Goal: Task Accomplishment & Management: Use online tool/utility

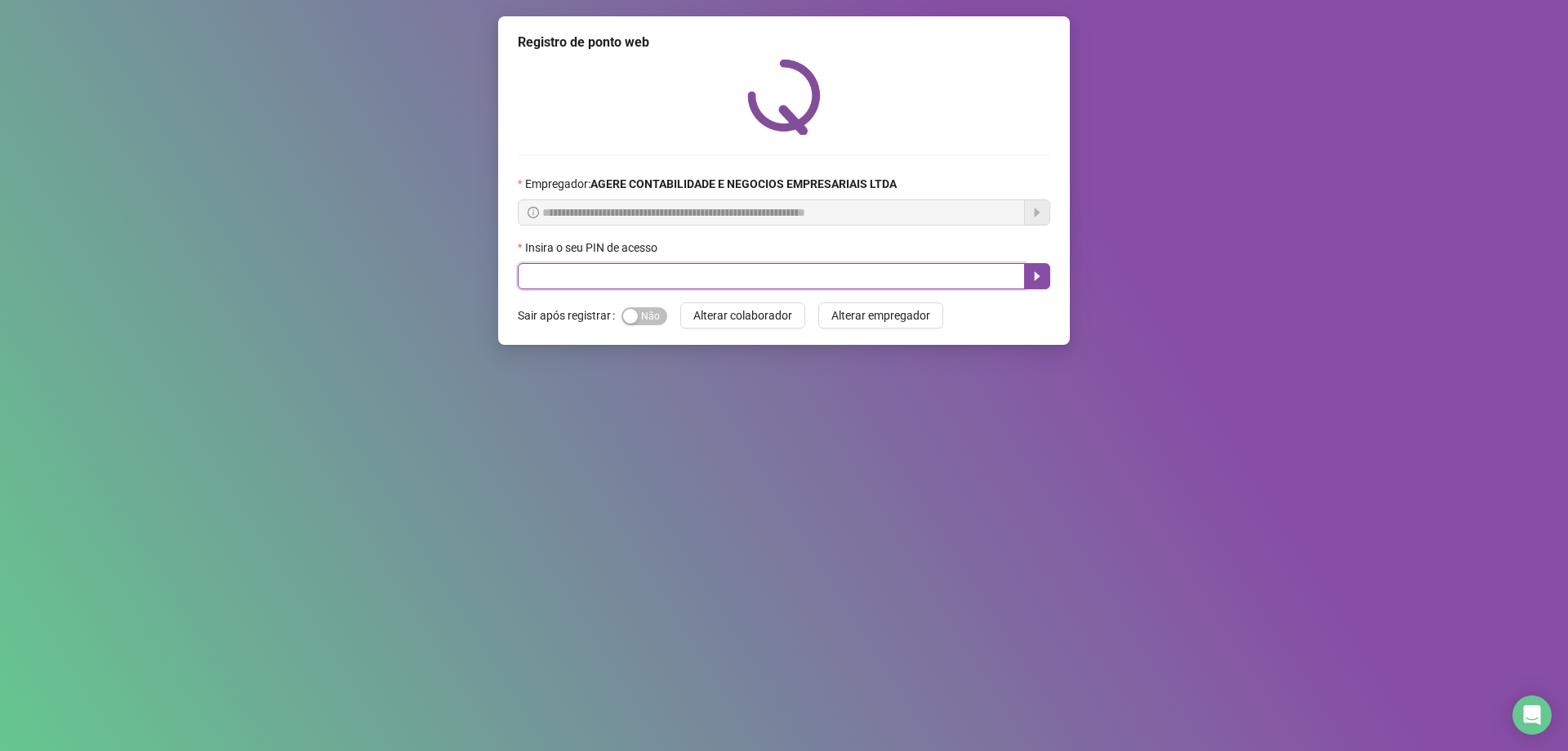
click at [897, 280] on input "text" at bounding box center [771, 276] width 507 height 26
type input "*****"
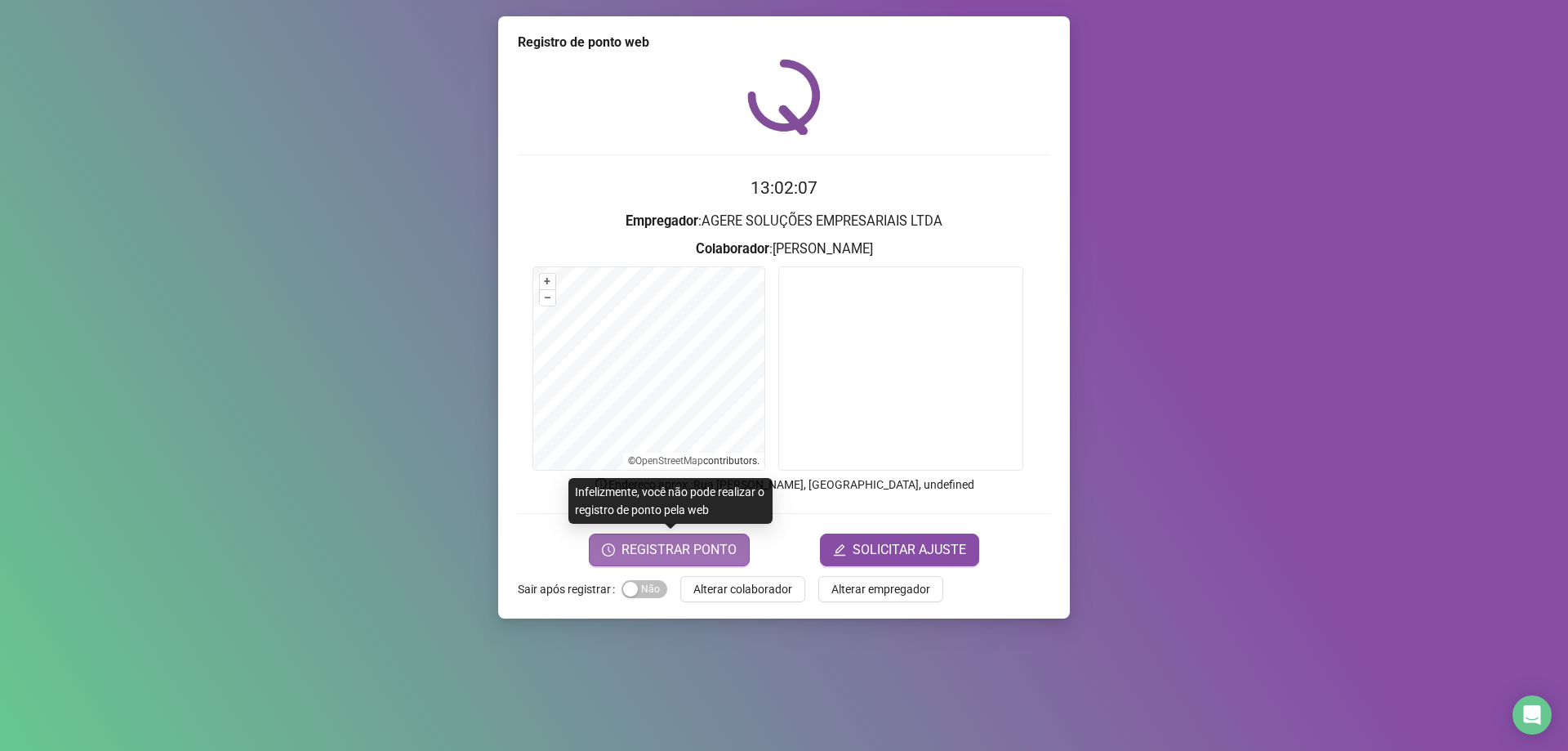
click at [718, 555] on span "REGISTRAR PONTO" at bounding box center [679, 549] width 116 height 20
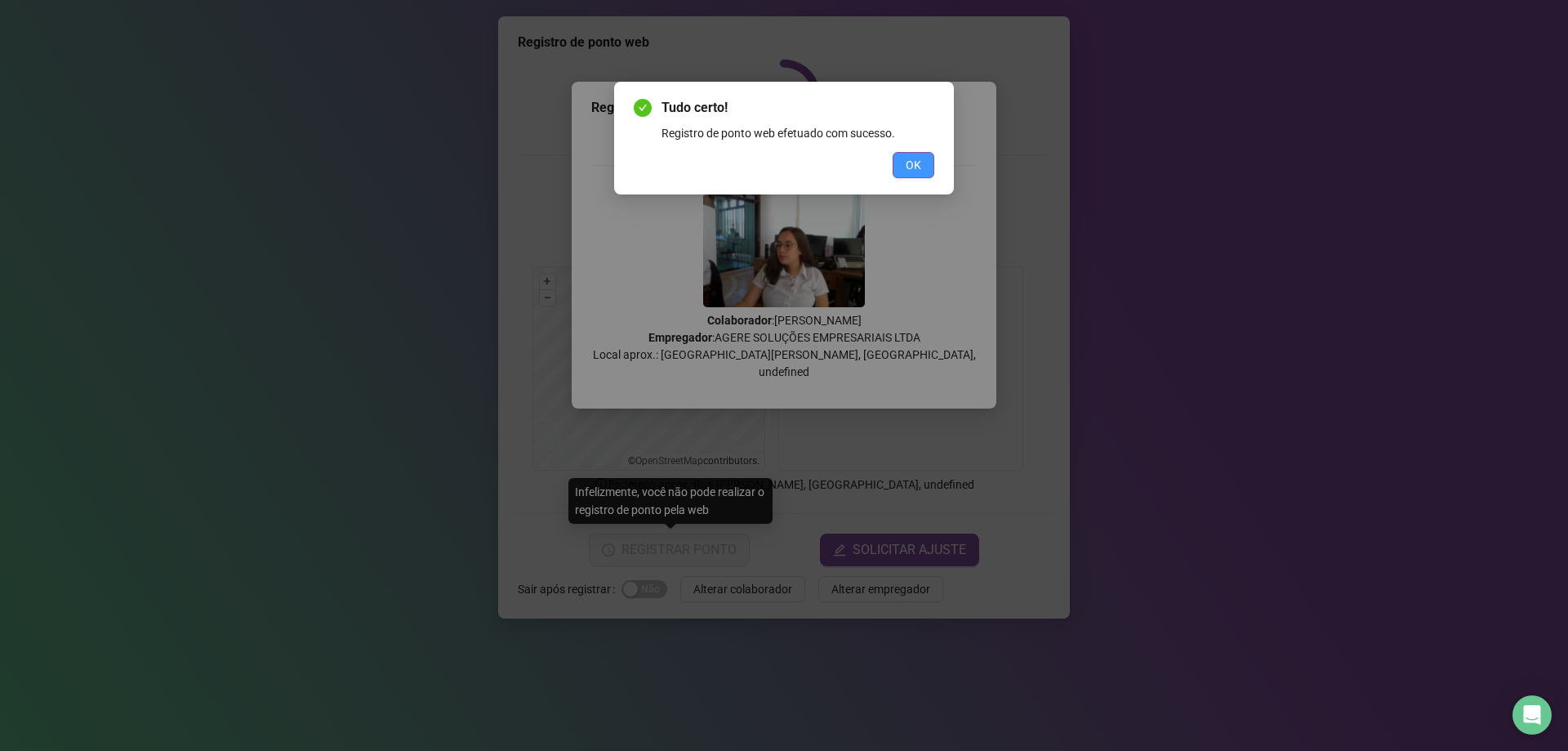
click at [906, 162] on span "OK" at bounding box center [913, 164] width 16 height 18
